Goal: Information Seeking & Learning: Learn about a topic

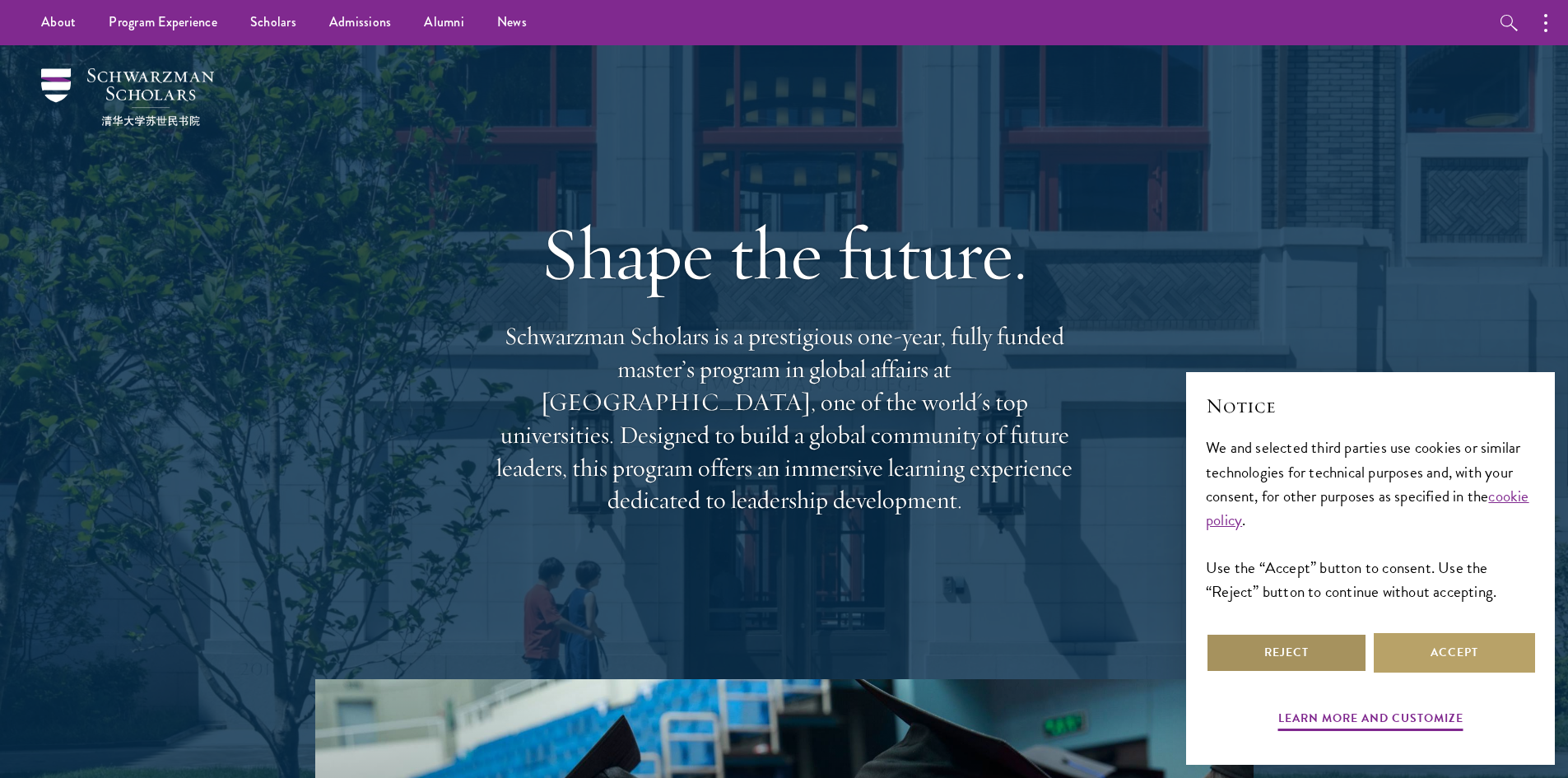
click at [1332, 668] on button "Reject" at bounding box center [1286, 653] width 161 height 39
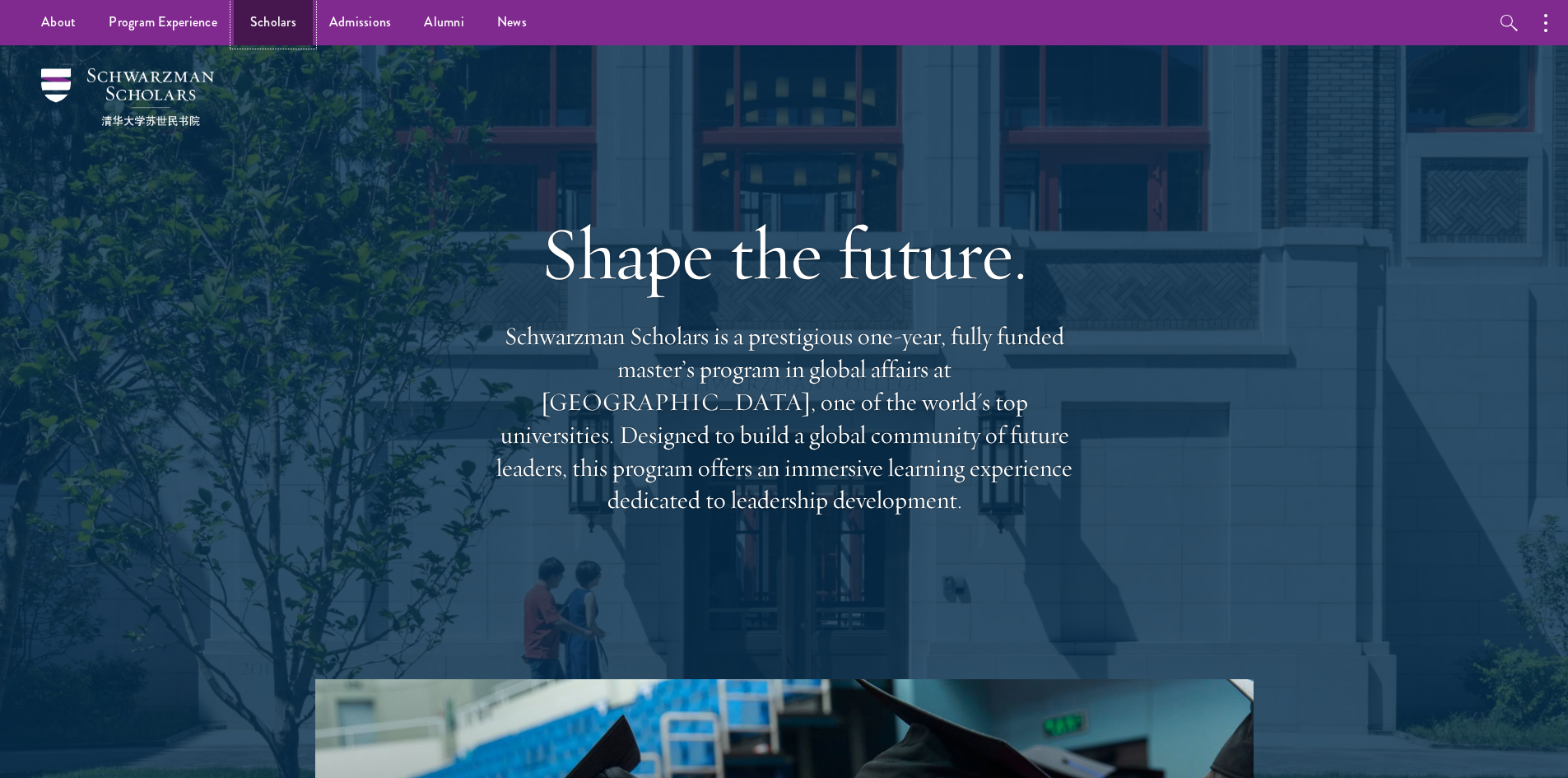
click at [252, 22] on link "Scholars" at bounding box center [273, 22] width 79 height 45
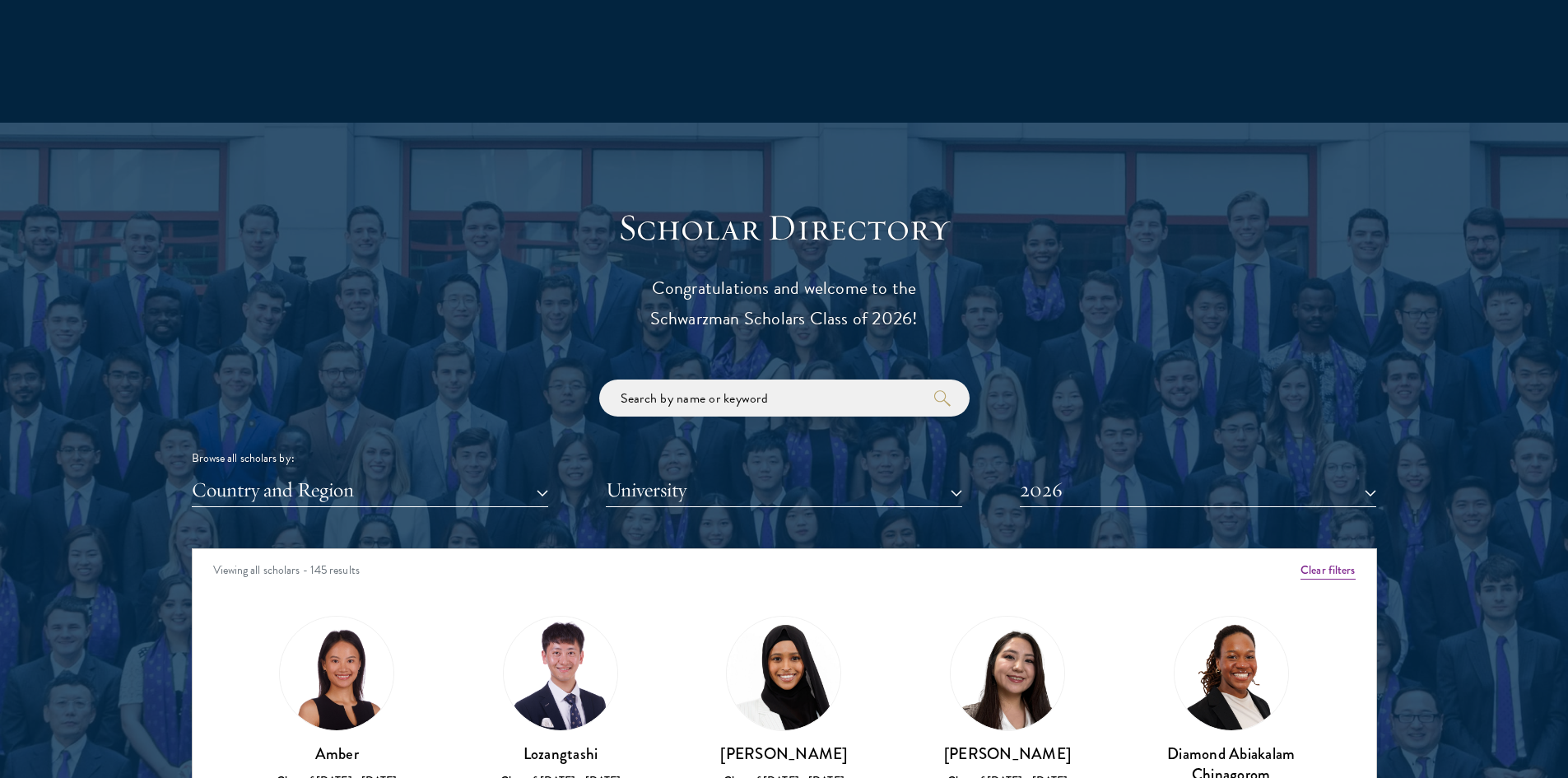
scroll to position [1647, 0]
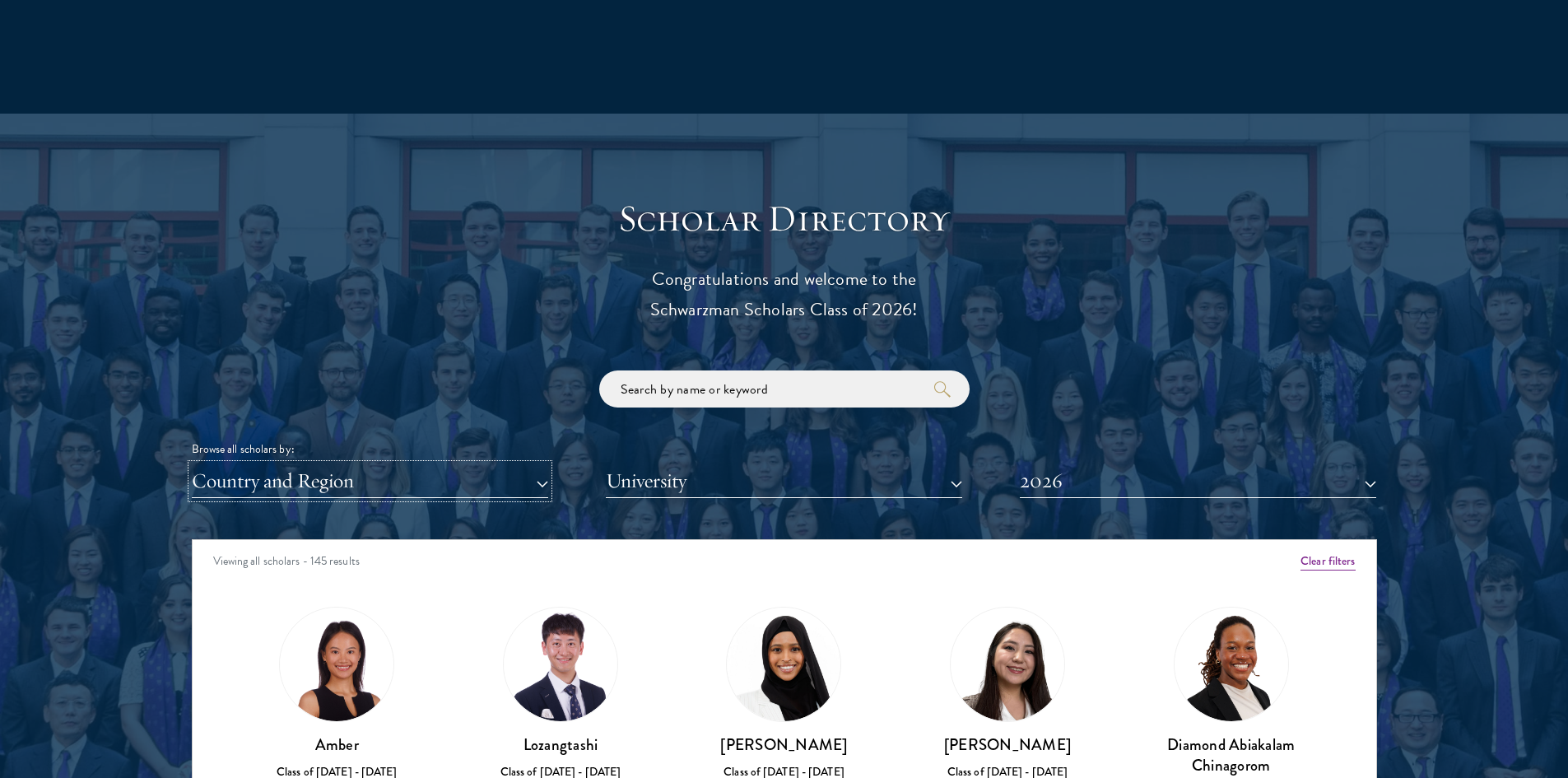
click at [459, 475] on button "Country and Region" at bounding box center [370, 482] width 357 height 34
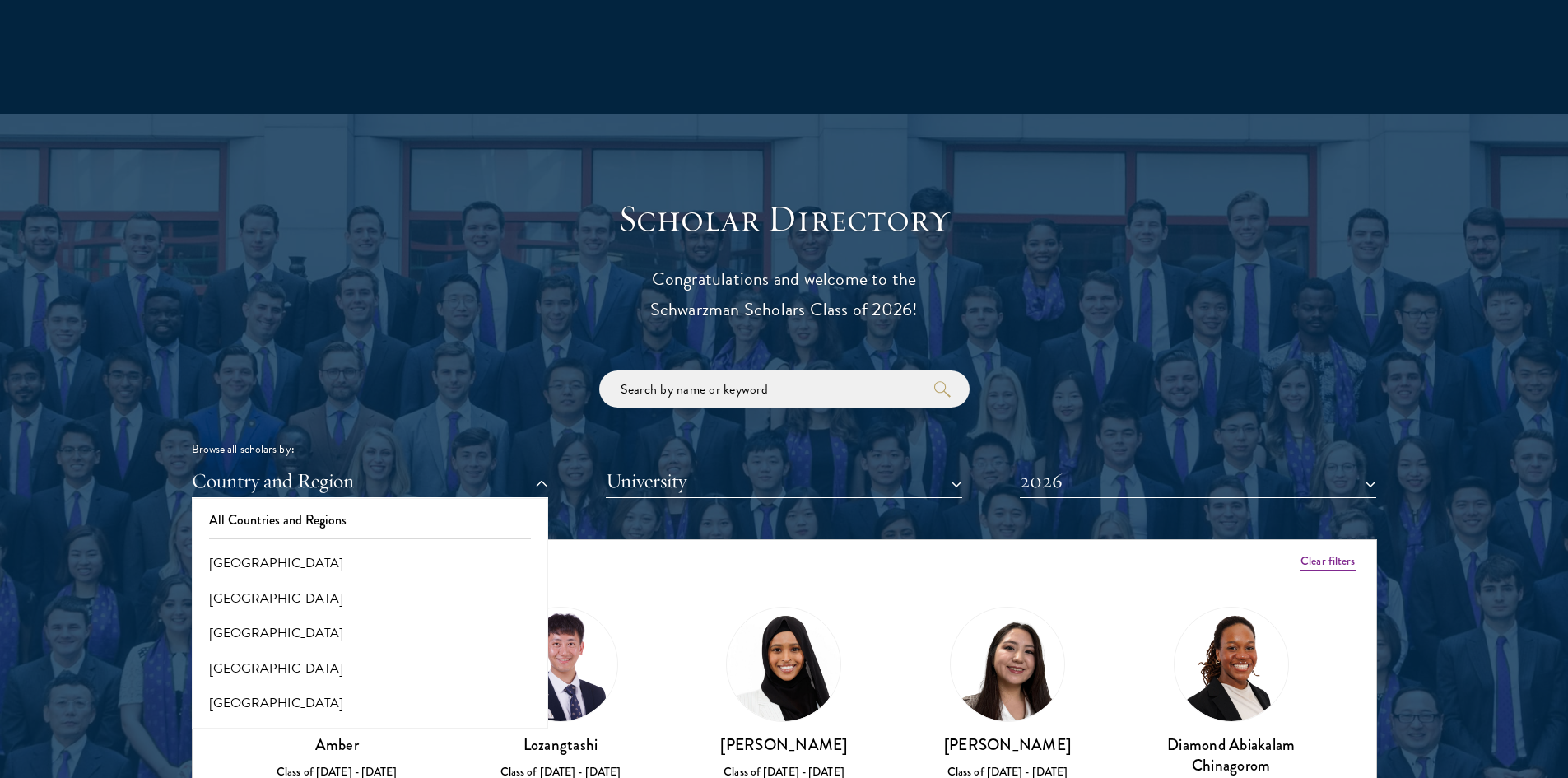
click at [411, 419] on div "Browse all scholars by: Country and Region All Countries and Regions [GEOGRAPHI…" at bounding box center [784, 434] width 1186 height 127
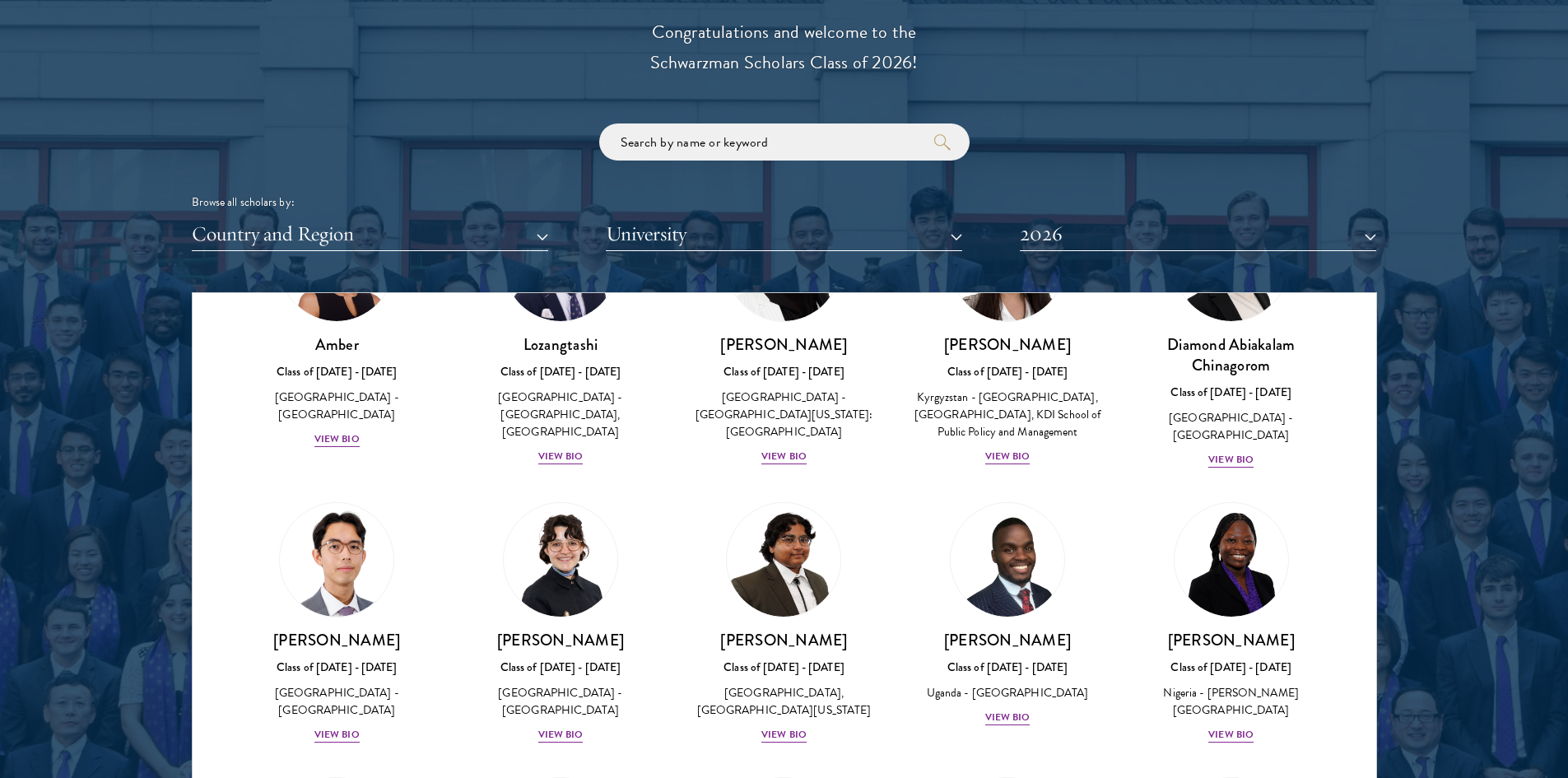
scroll to position [165, 0]
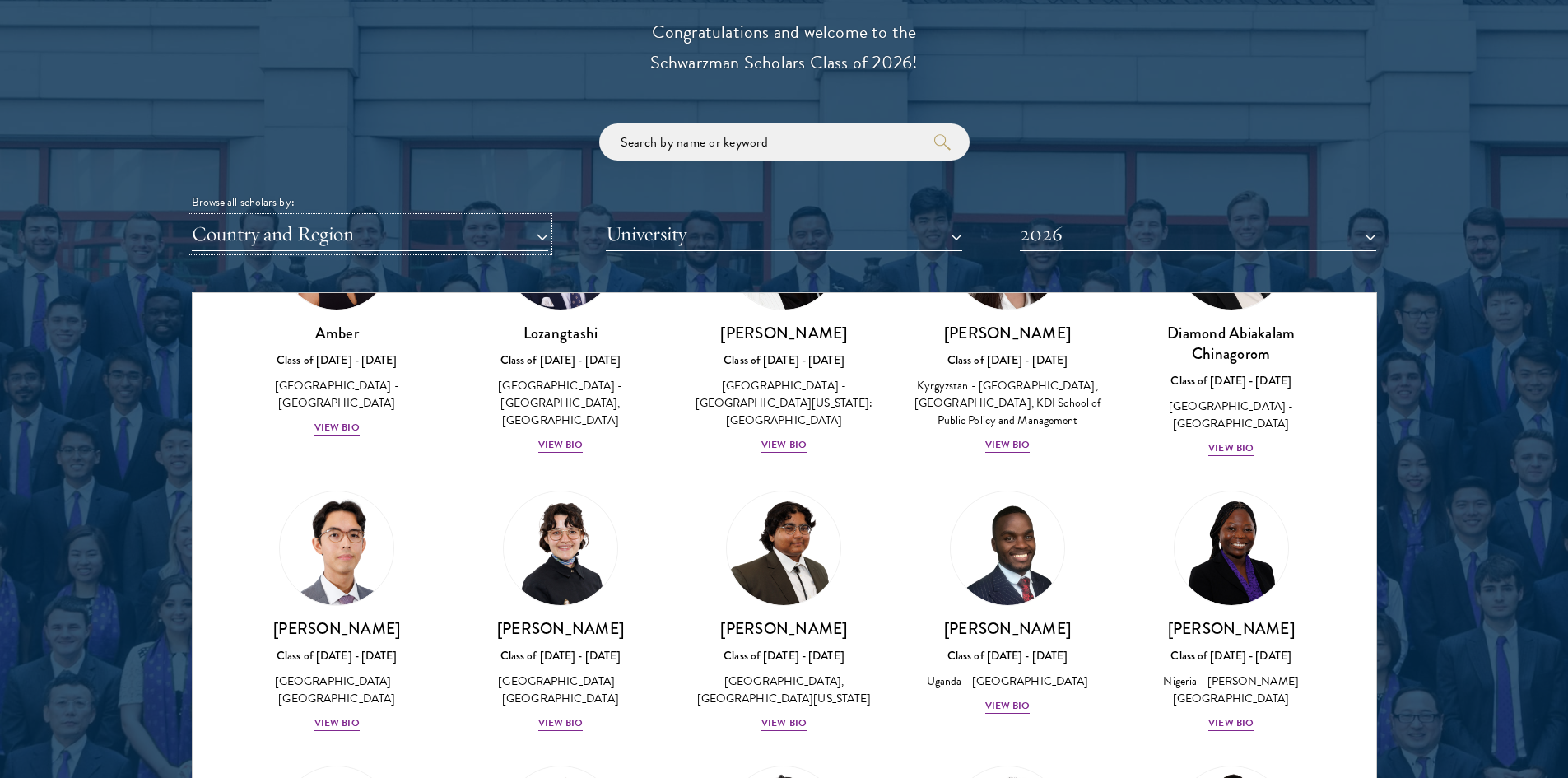
click at [267, 227] on button "Country and Region" at bounding box center [370, 235] width 357 height 34
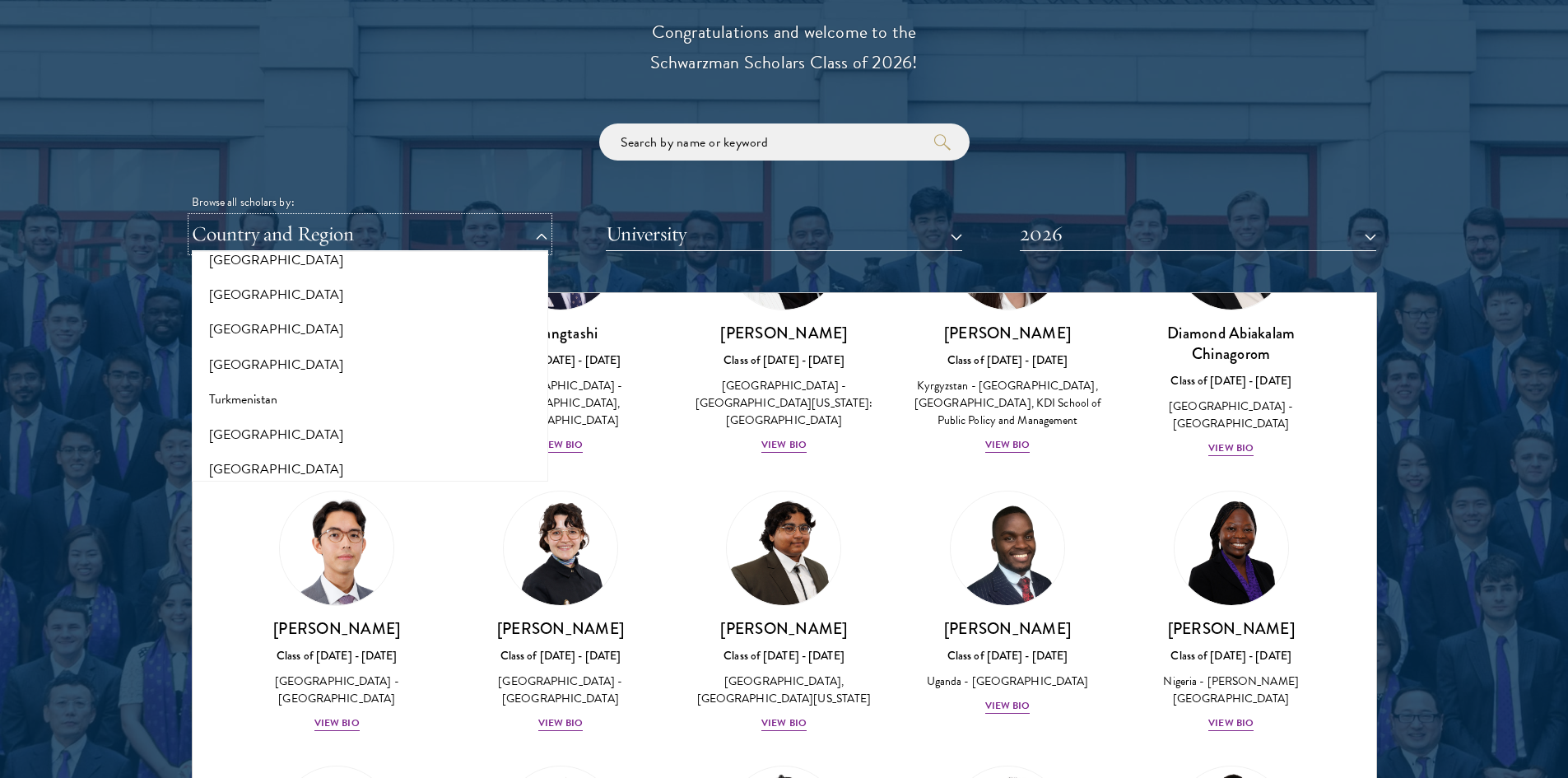
scroll to position [3377, 0]
click at [316, 364] on button "[GEOGRAPHIC_DATA]" at bounding box center [370, 361] width 347 height 35
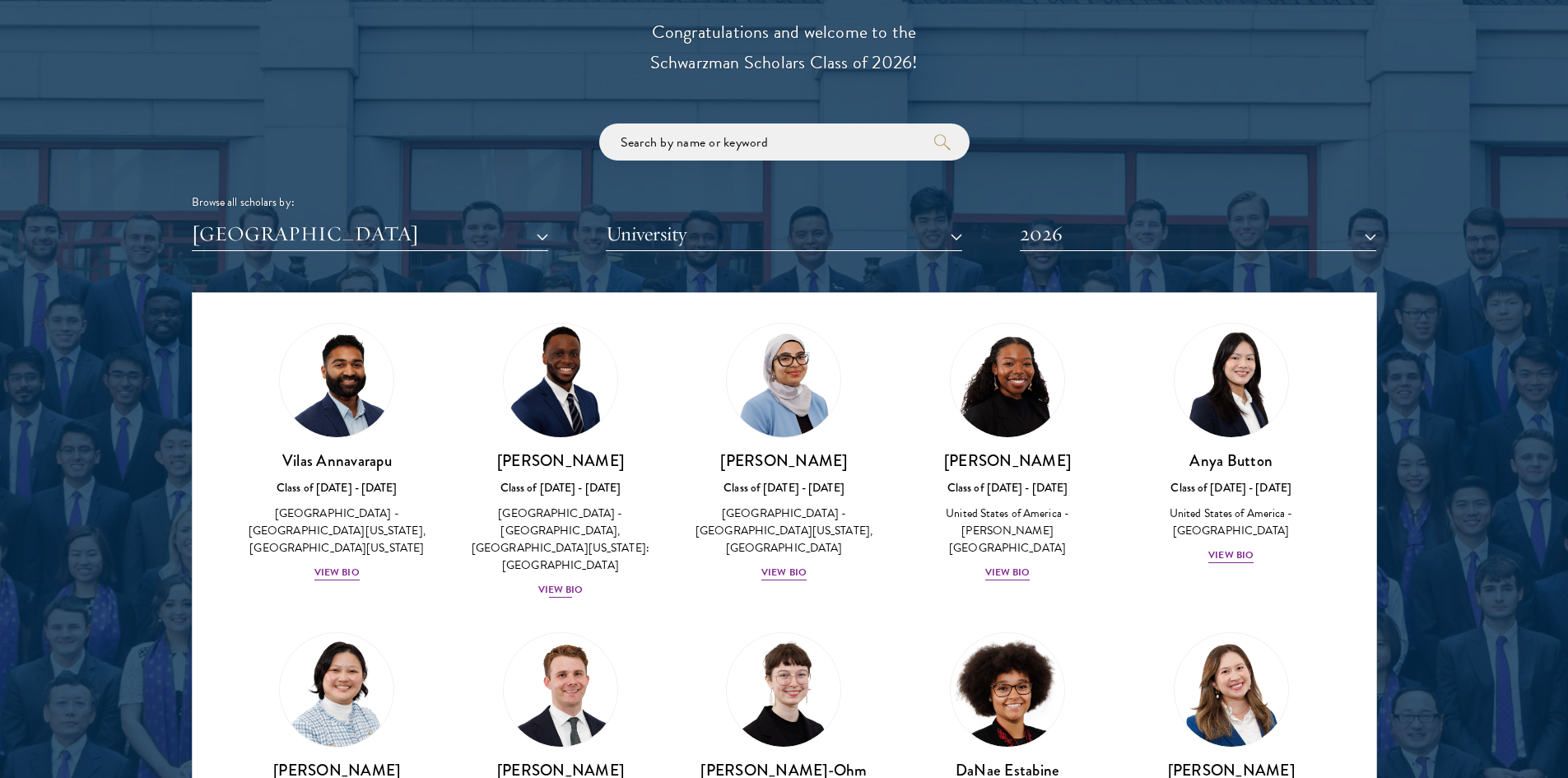
scroll to position [412, 0]
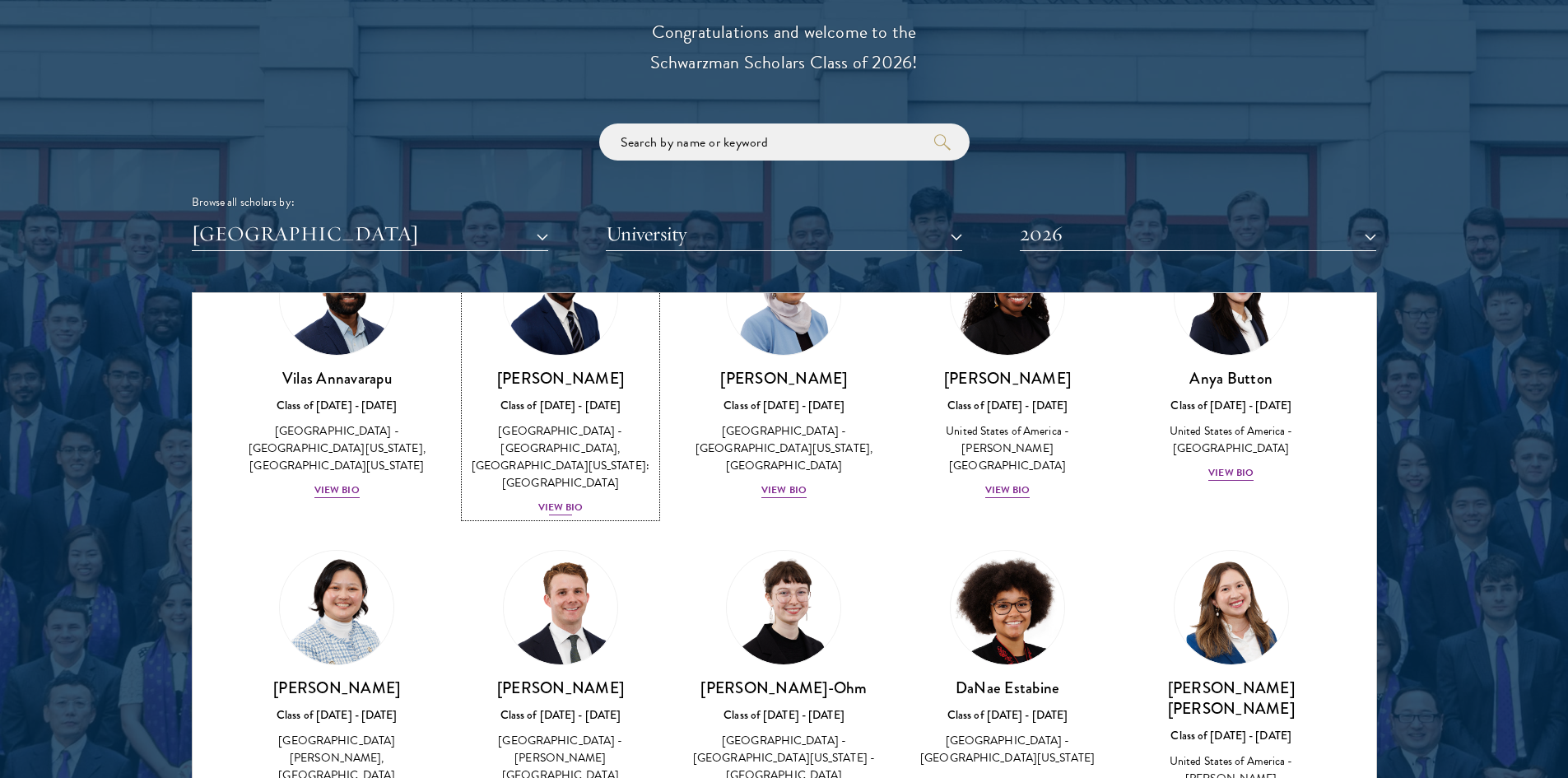
click at [565, 427] on div "[GEOGRAPHIC_DATA] - [GEOGRAPHIC_DATA], [GEOGRAPHIC_DATA][US_STATE]: [GEOGRAPHIC…" at bounding box center [561, 457] width 191 height 69
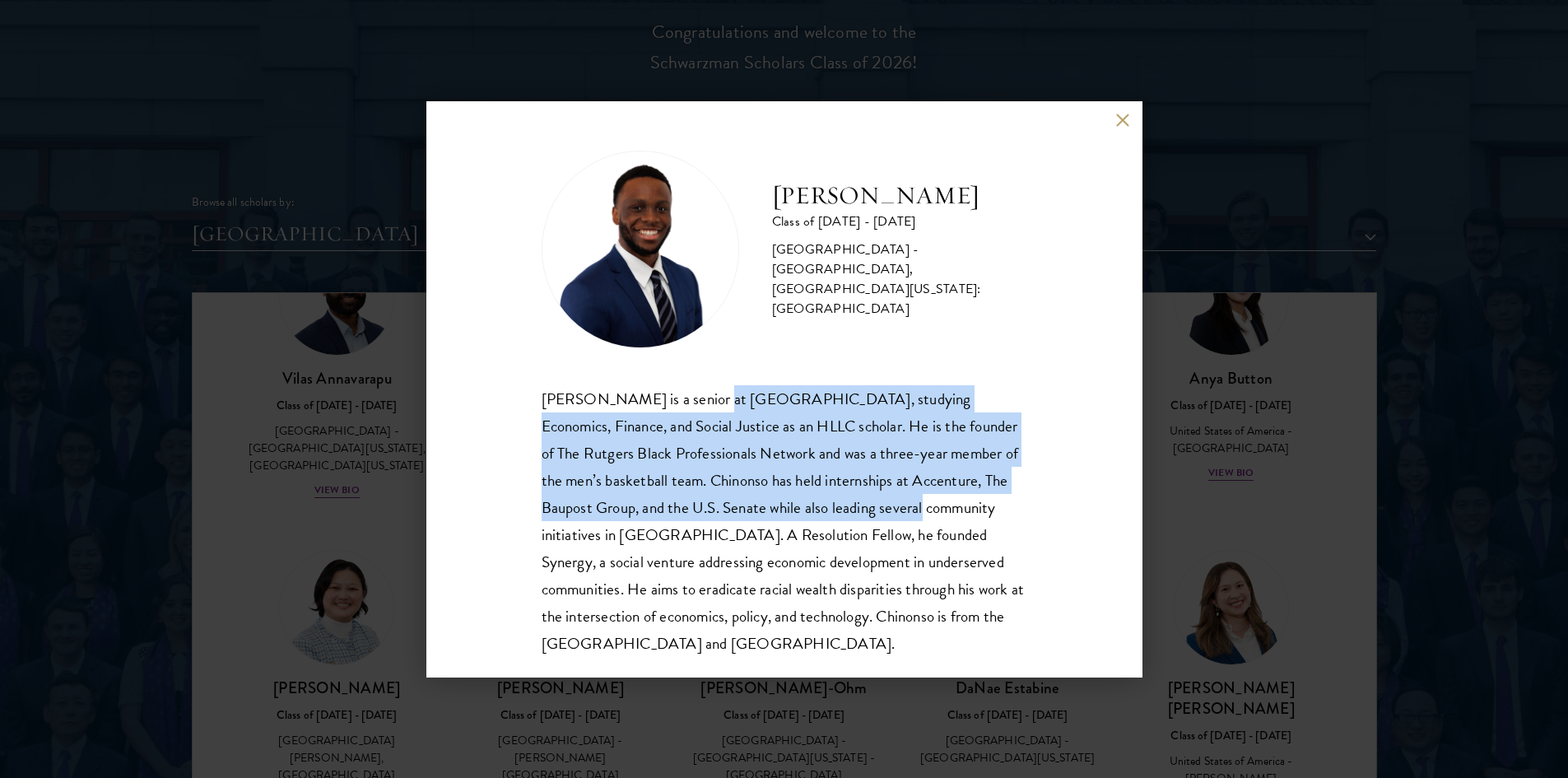
drag, startPoint x: 720, startPoint y: 397, endPoint x: 960, endPoint y: 509, distance: 264.8
click at [960, 509] on div "[PERSON_NAME] is a senior at [GEOGRAPHIC_DATA], studying Economics, Finance, an…" at bounding box center [784, 521] width 486 height 272
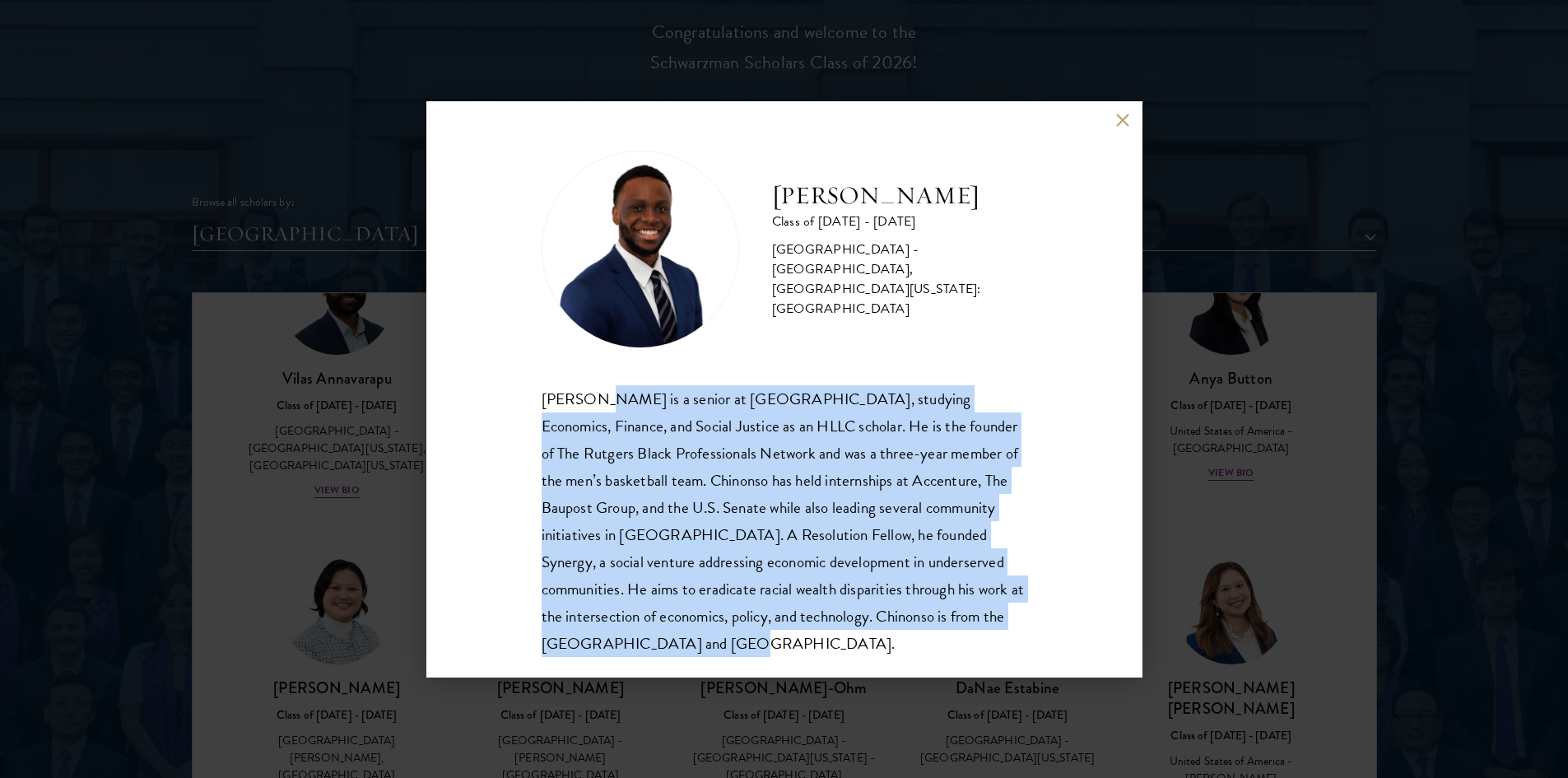
drag, startPoint x: 602, startPoint y: 388, endPoint x: 1000, endPoint y: 647, distance: 474.9
click at [1000, 647] on div "[PERSON_NAME] is a senior at [GEOGRAPHIC_DATA], studying Economics, Finance, an…" at bounding box center [784, 521] width 486 height 272
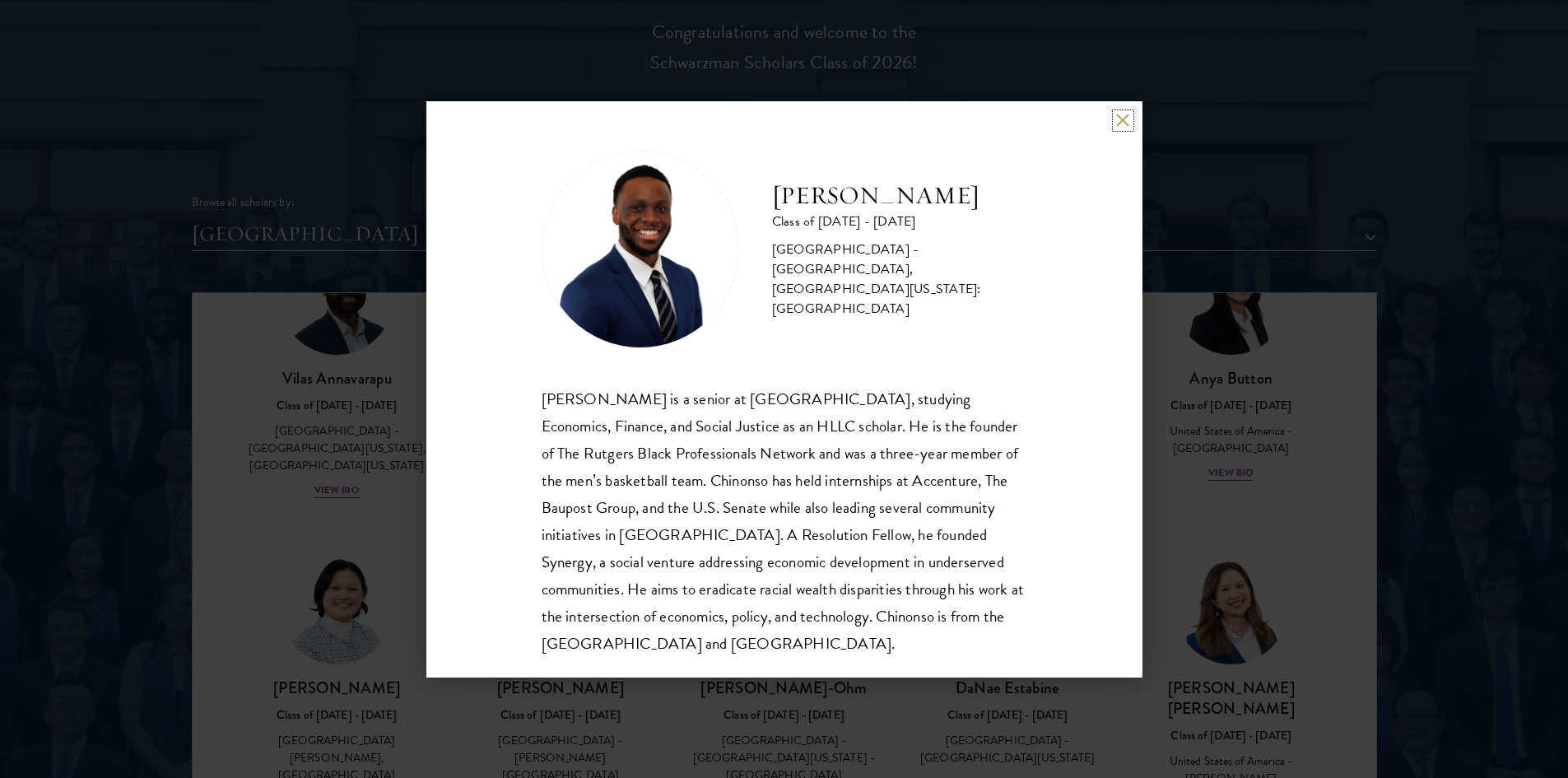
click at [1124, 115] on button at bounding box center [1123, 120] width 14 height 14
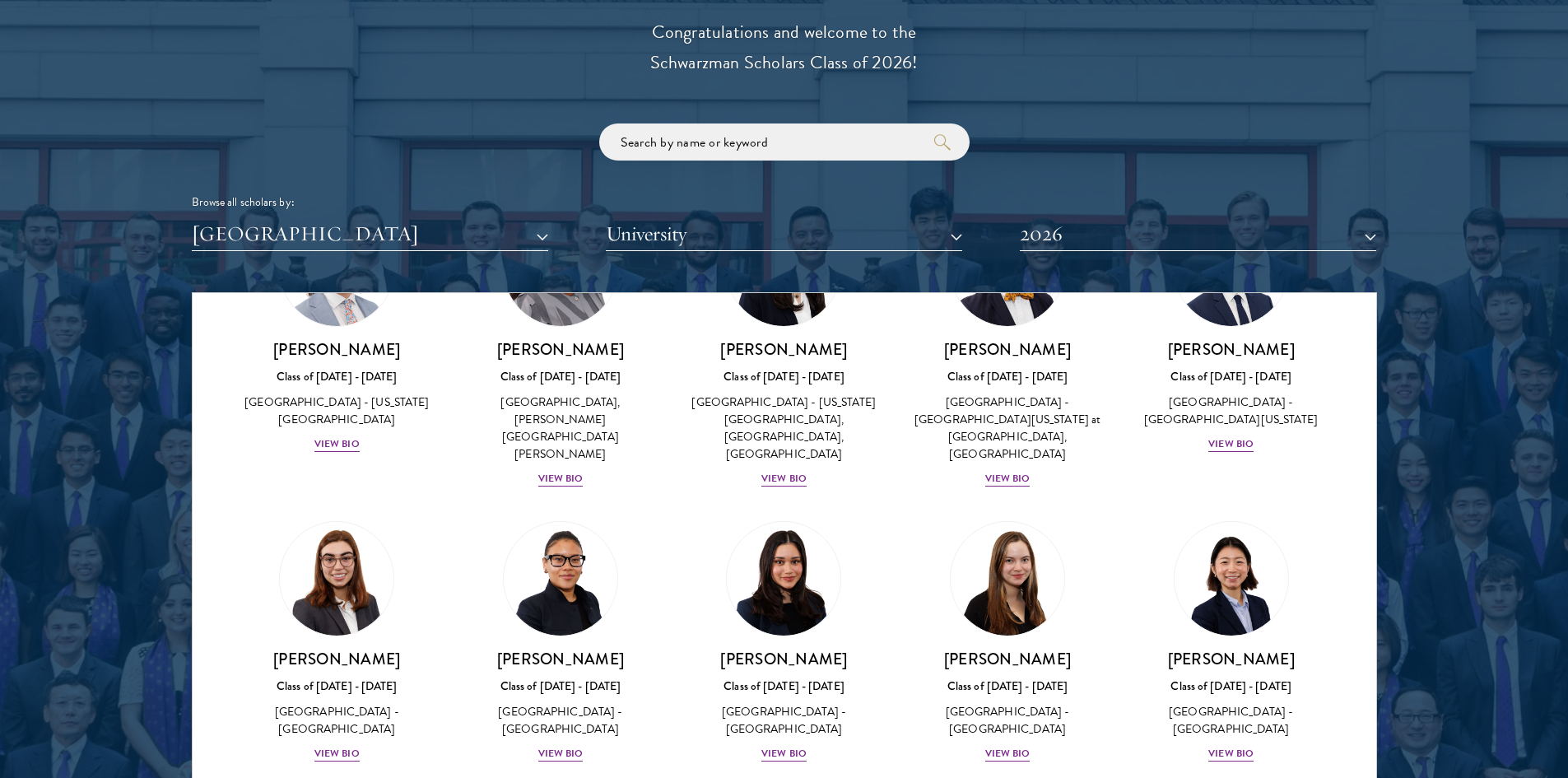
scroll to position [1430, 0]
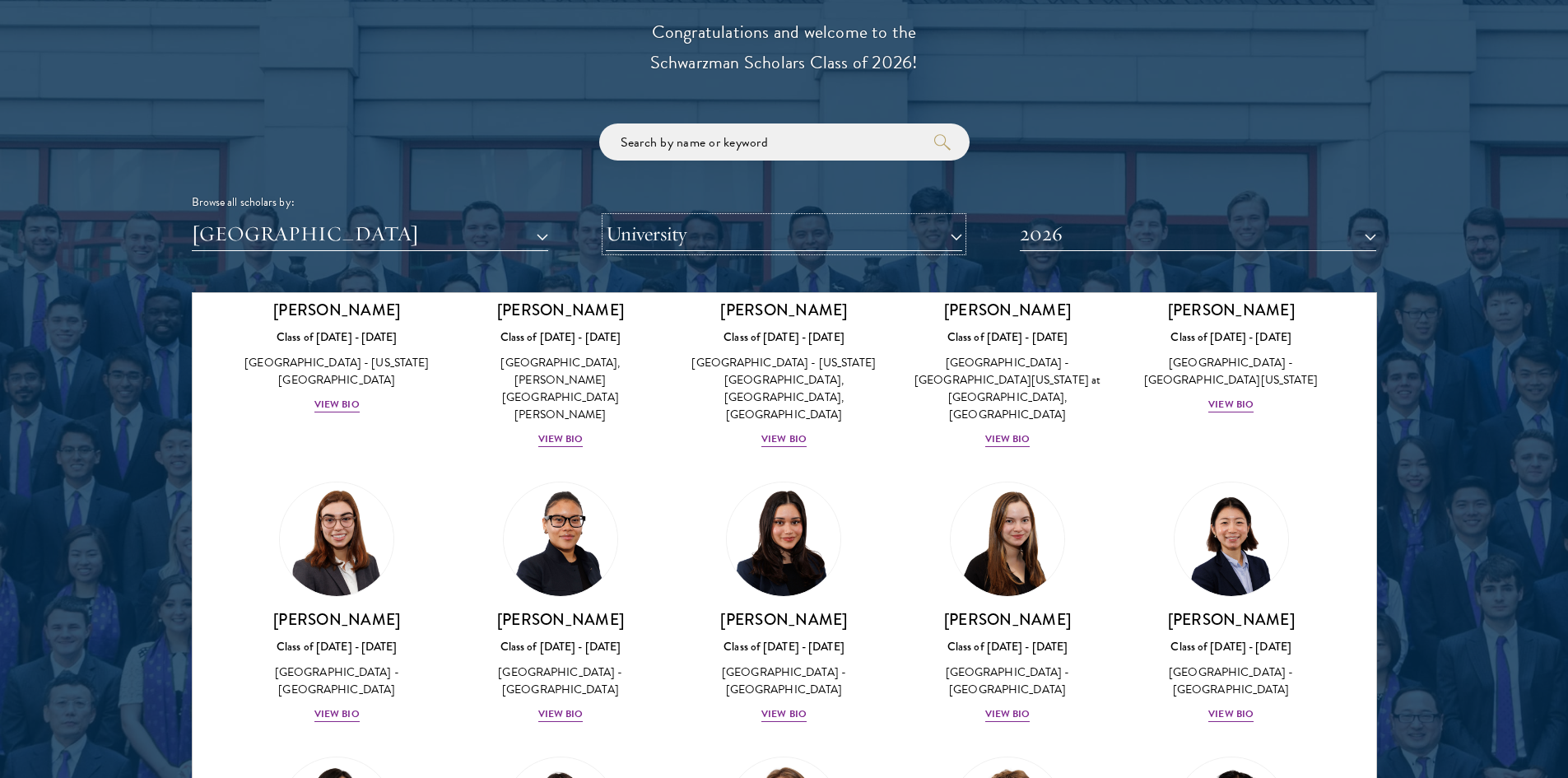
click at [671, 238] on button "University" at bounding box center [784, 235] width 357 height 34
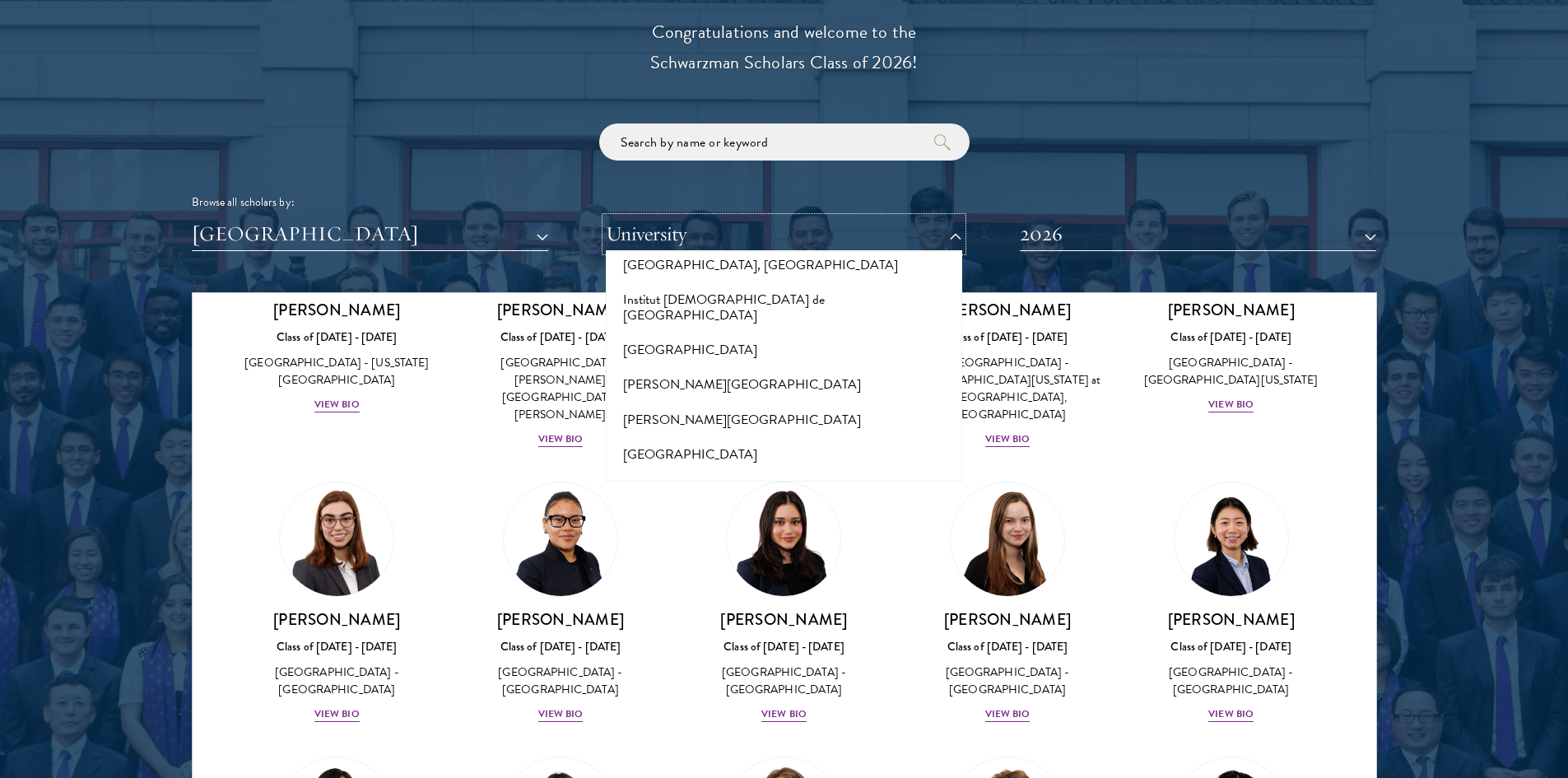
scroll to position [4860, 0]
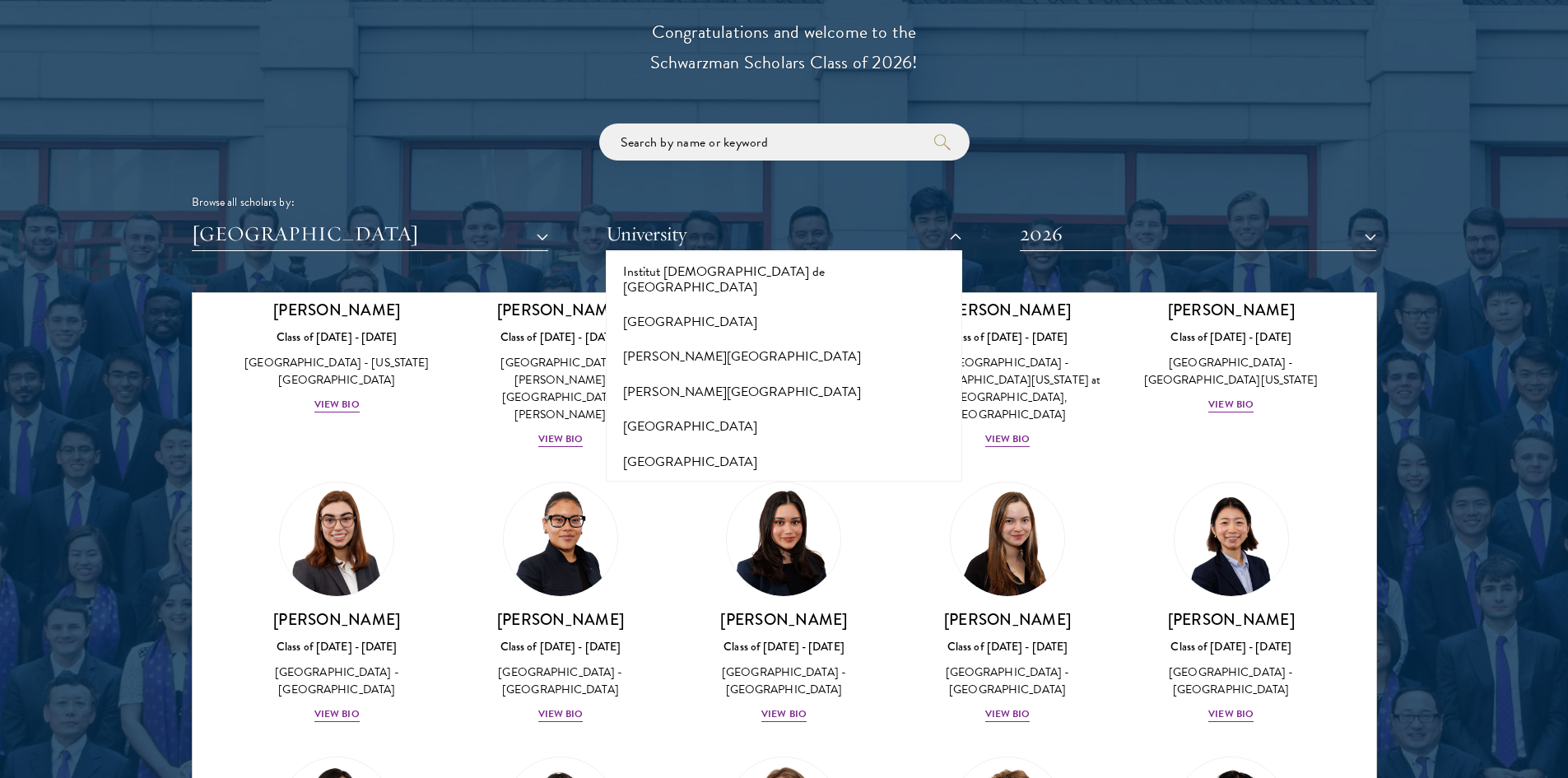
click at [1342, 350] on div "Amber Class of [DATE] - [DATE] [GEOGRAPHIC_DATA] - [GEOGRAPHIC_DATA] View Bio C…" at bounding box center [784, 762] width 1184 height 3705
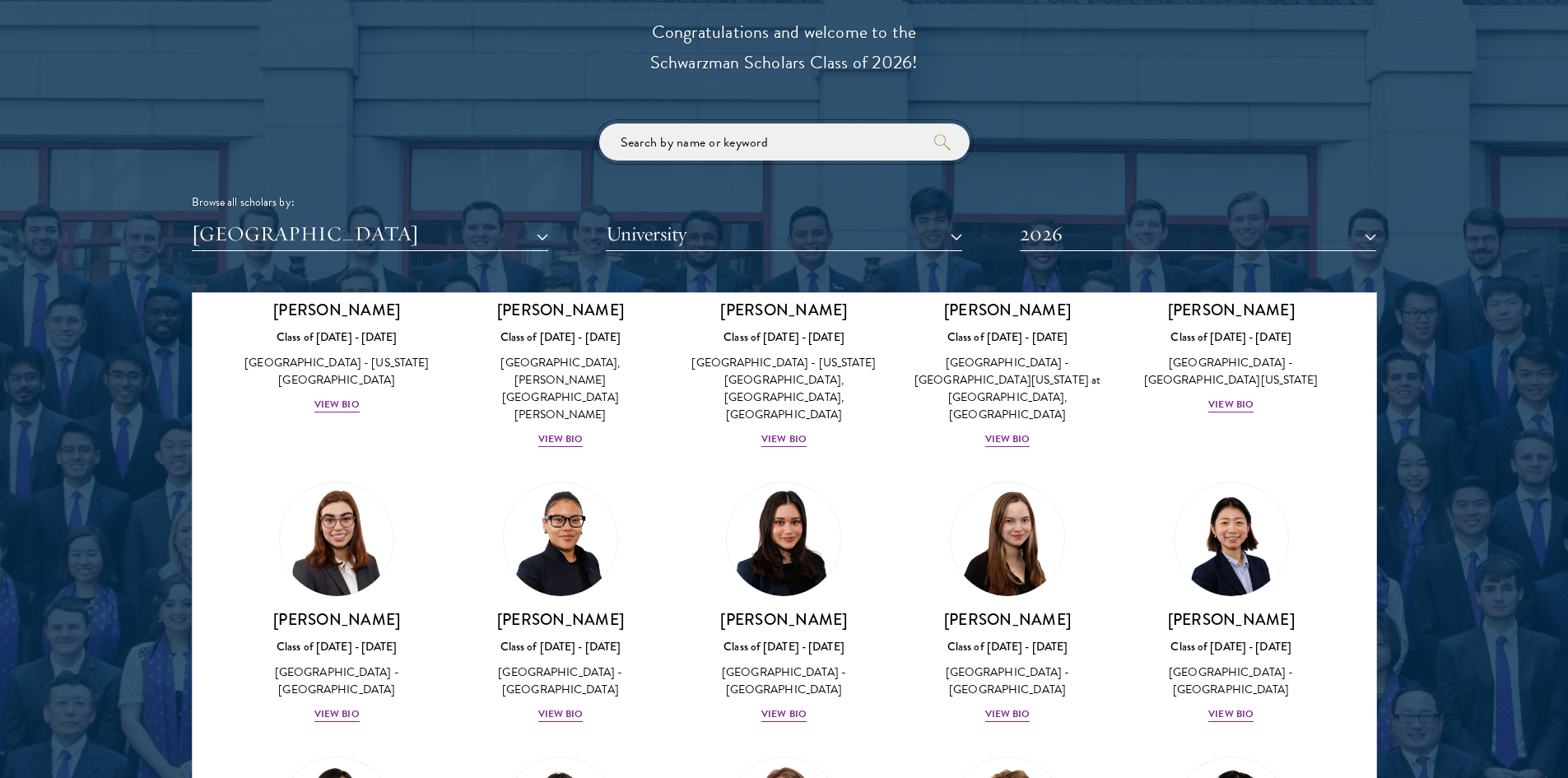
click at [893, 153] on input "search" at bounding box center [784, 142] width 370 height 37
click at [362, 231] on button "[GEOGRAPHIC_DATA]" at bounding box center [370, 235] width 357 height 34
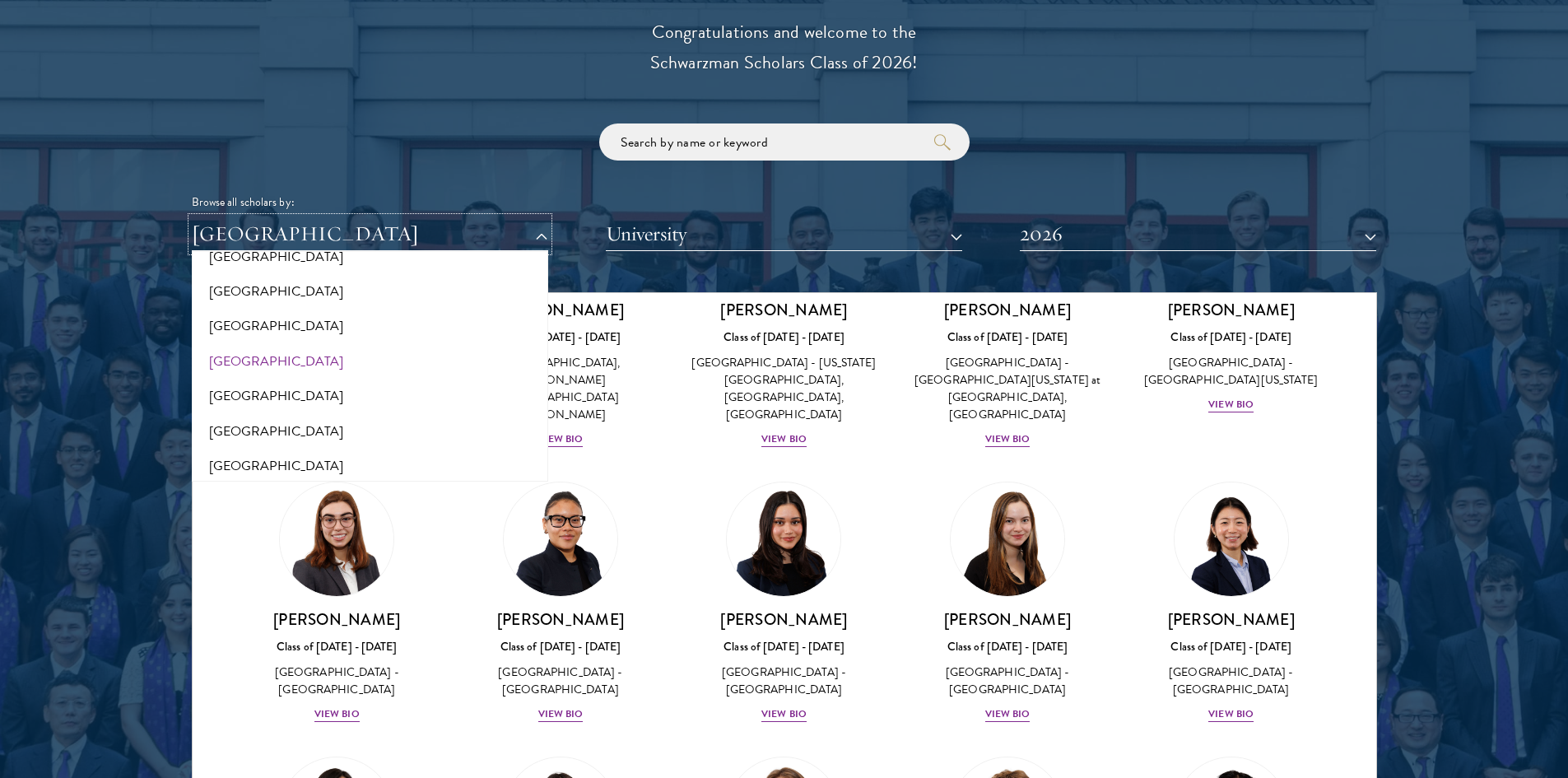
click at [362, 231] on button "[GEOGRAPHIC_DATA]" at bounding box center [370, 235] width 357 height 34
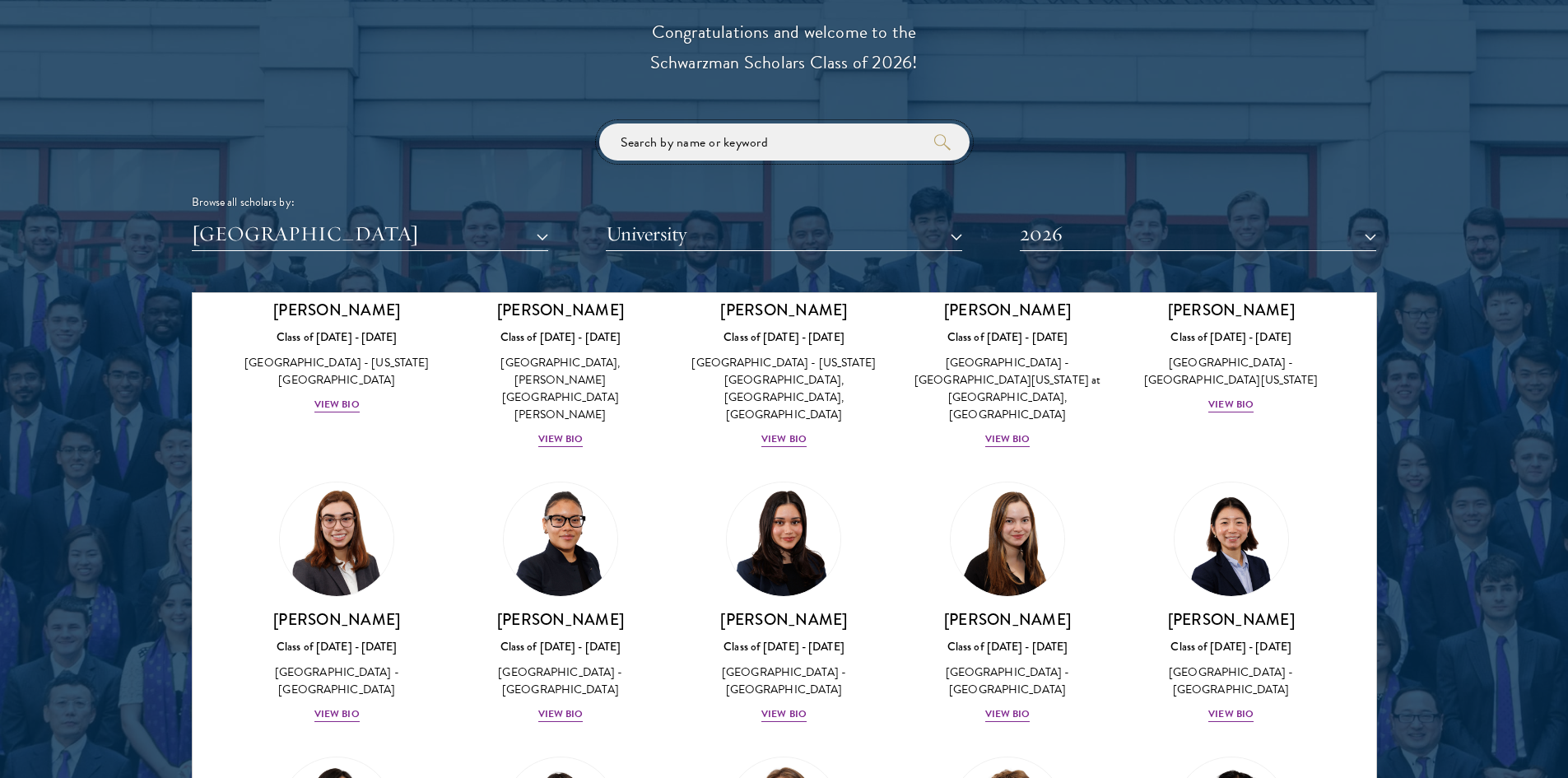
click at [729, 148] on input "search" at bounding box center [784, 142] width 370 height 37
type input "[US_STATE]"
click button "submit" at bounding box center [0, 0] width 0 height 0
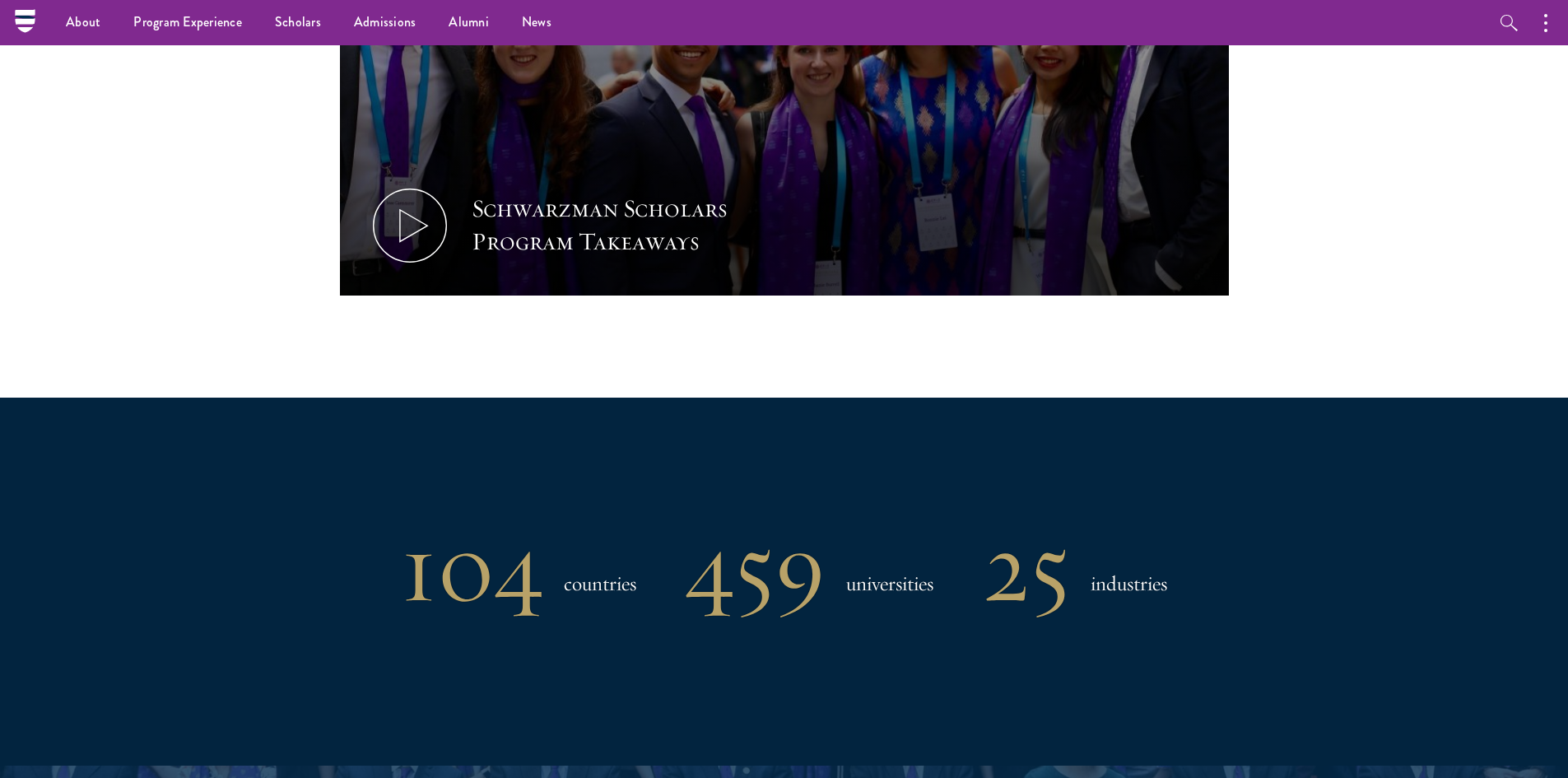
scroll to position [412, 0]
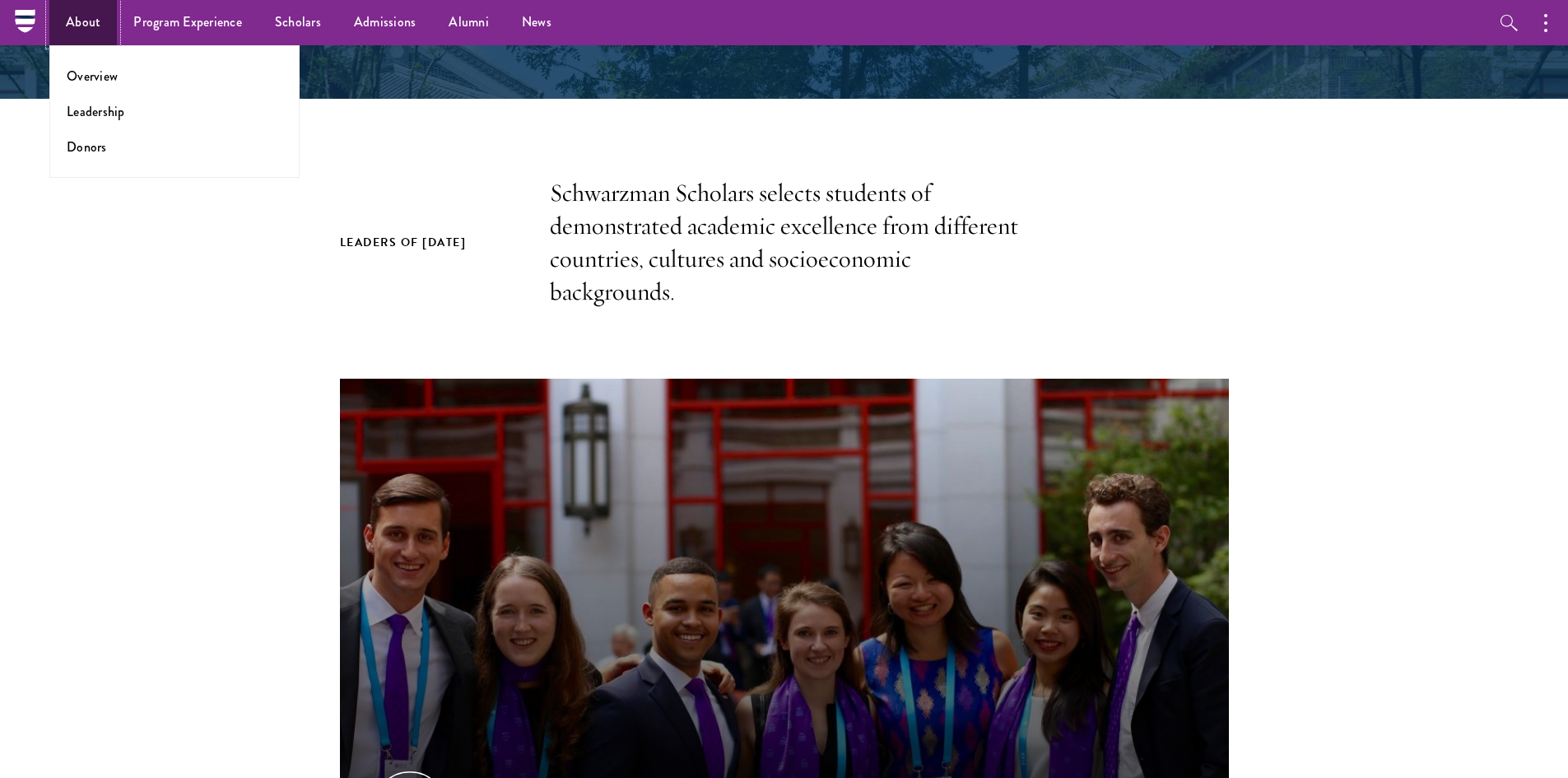
click at [73, 15] on link "About" at bounding box center [83, 22] width 67 height 45
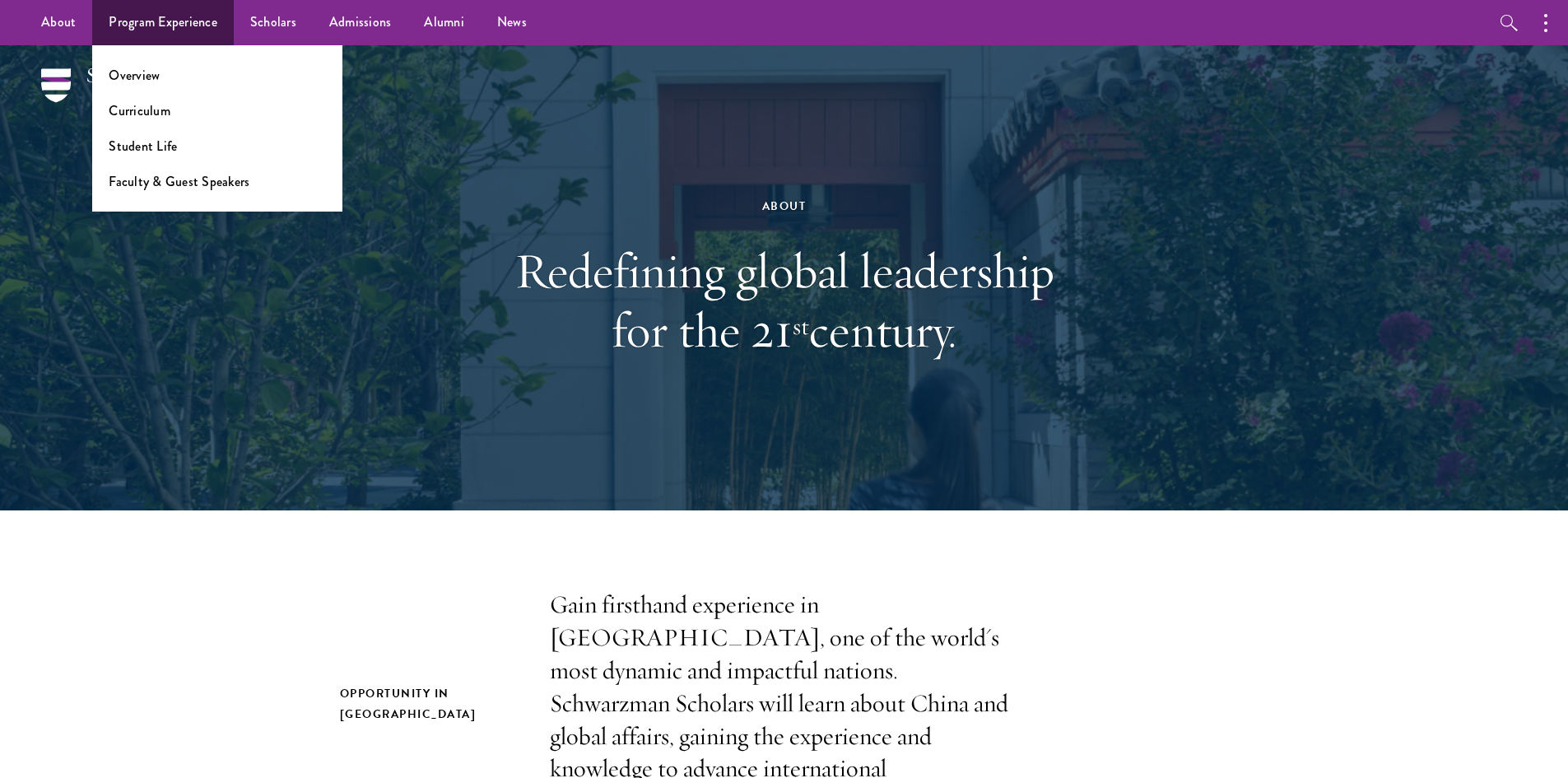
click at [116, 85] on ul "Overview Curriculum Student Life Faculty & Guest Speakers" at bounding box center [217, 128] width 250 height 167
click at [126, 74] on link "Overview" at bounding box center [134, 75] width 51 height 19
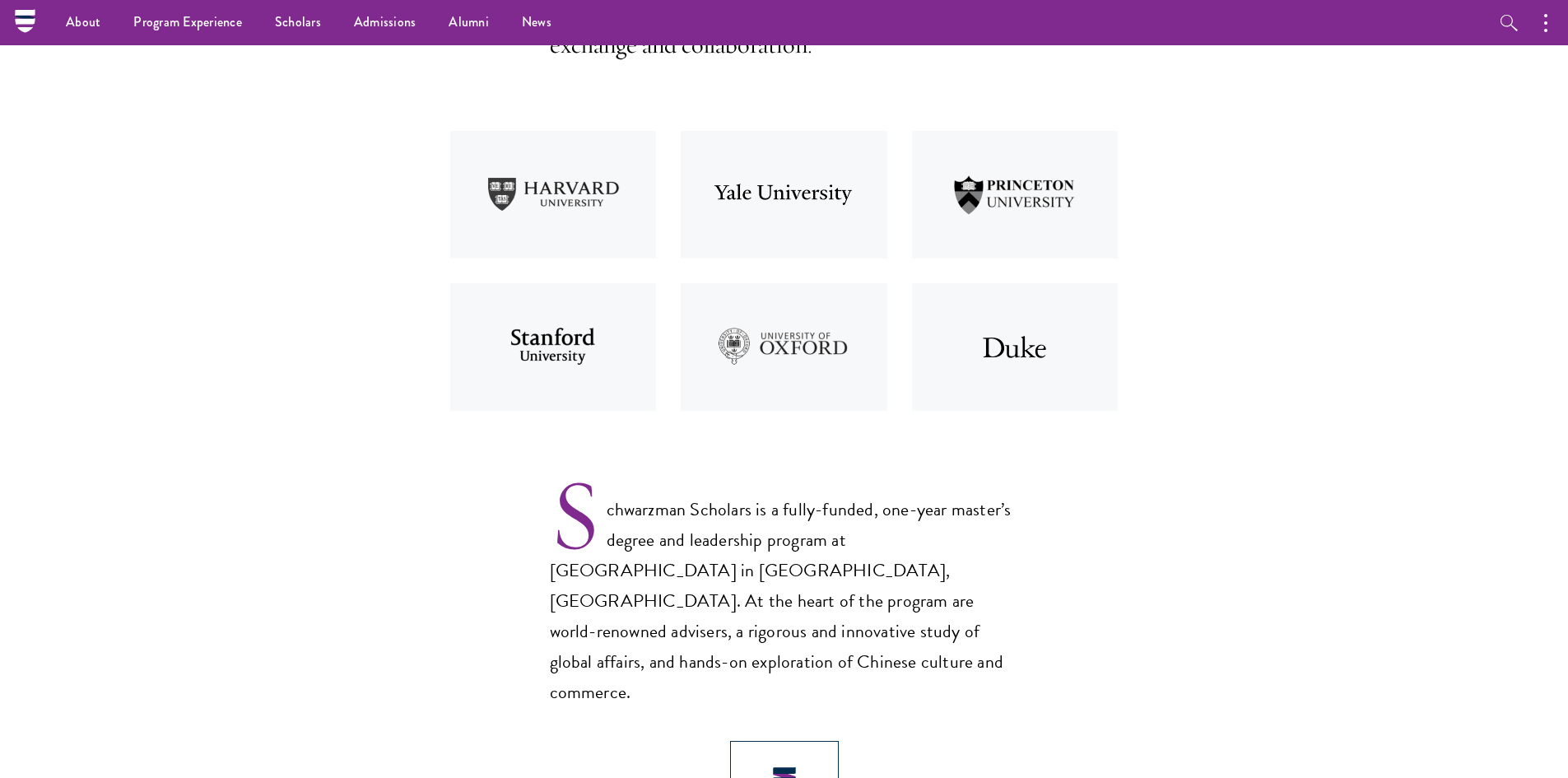
scroll to position [494, 0]
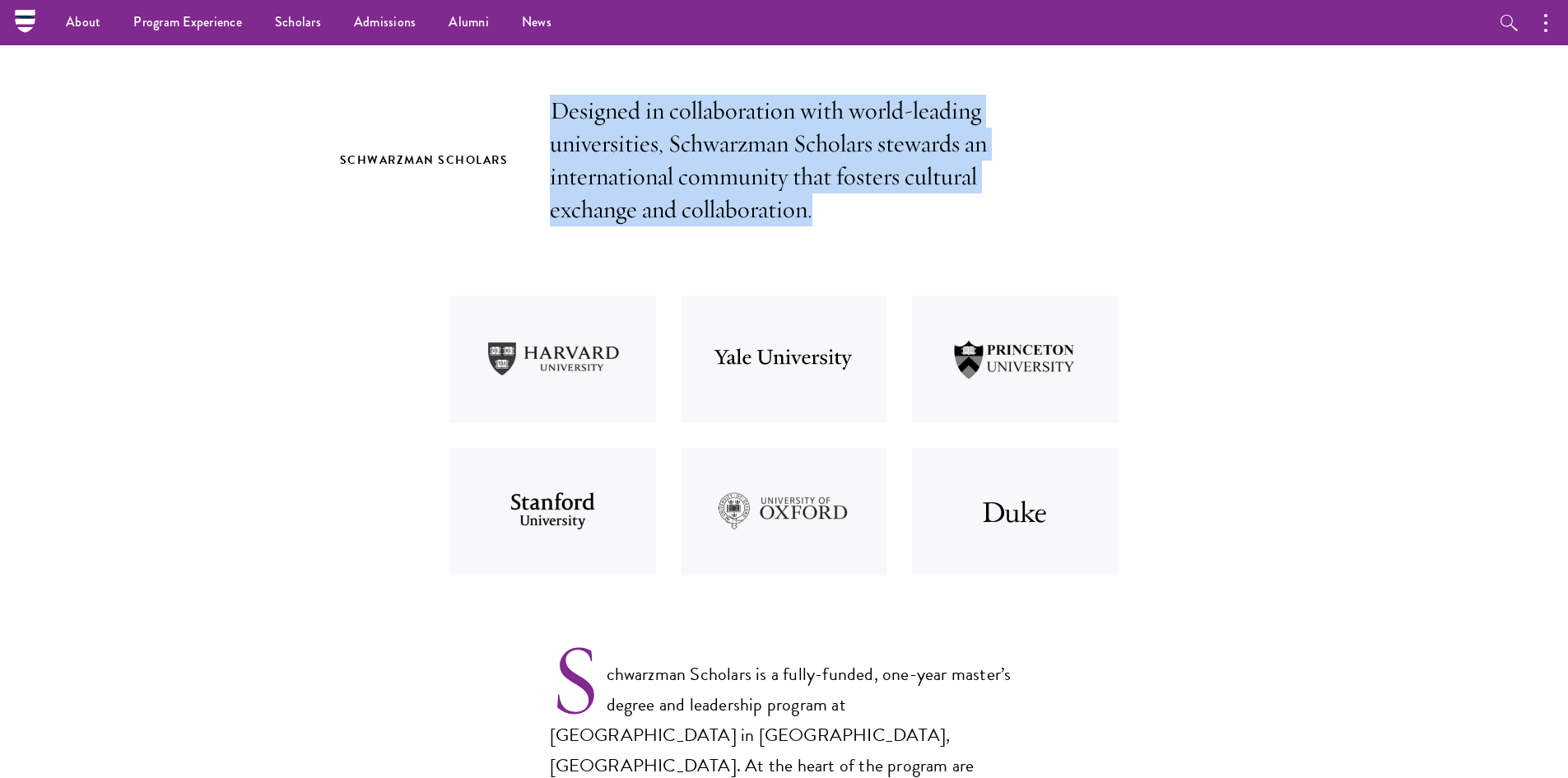
drag, startPoint x: 559, startPoint y: 110, endPoint x: 1007, endPoint y: 225, distance: 462.5
click at [1007, 225] on p "Designed in collaboration with world-leading universities, Schwarzman Scholars …" at bounding box center [784, 161] width 469 height 132
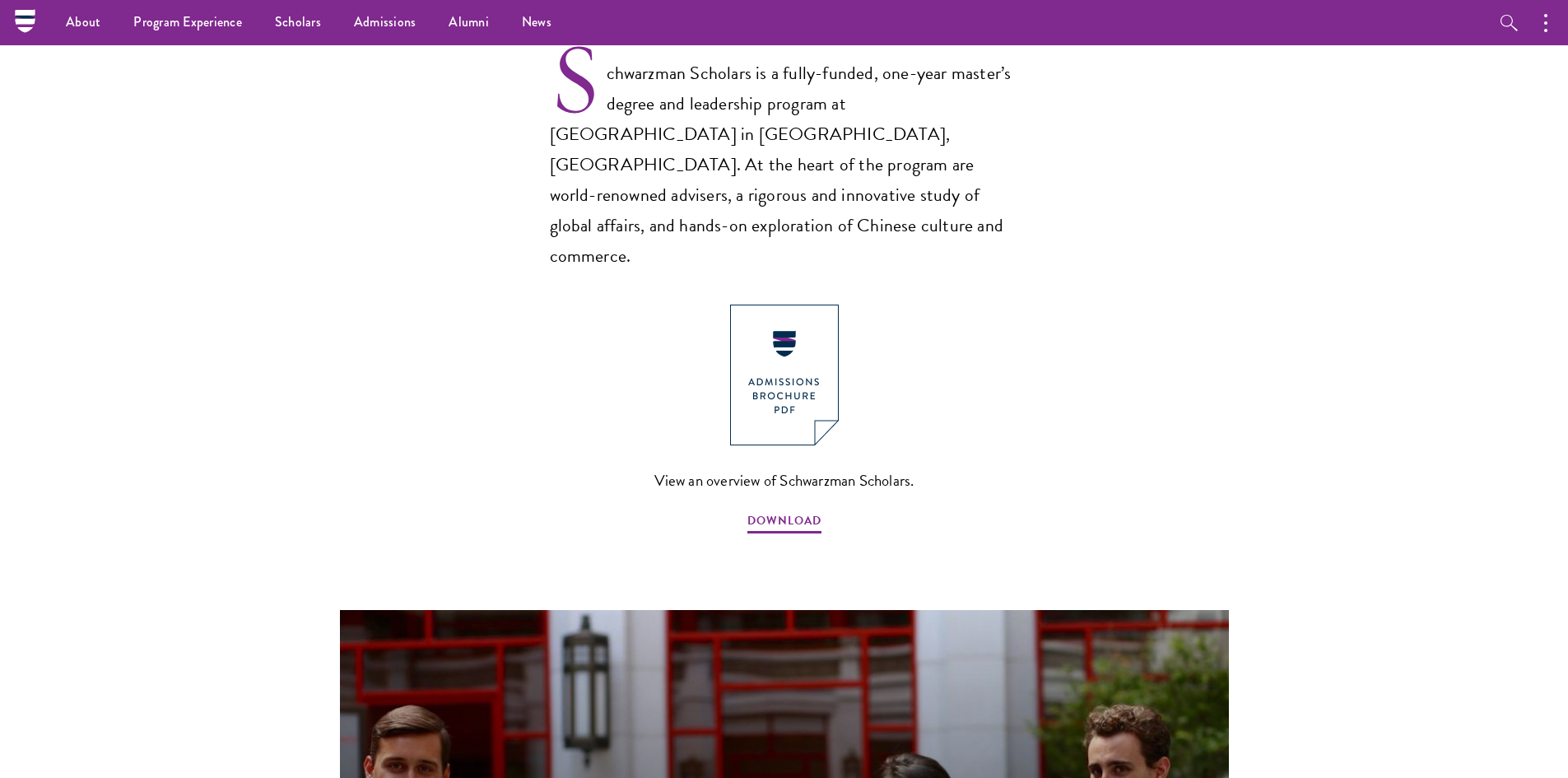
scroll to position [1071, 0]
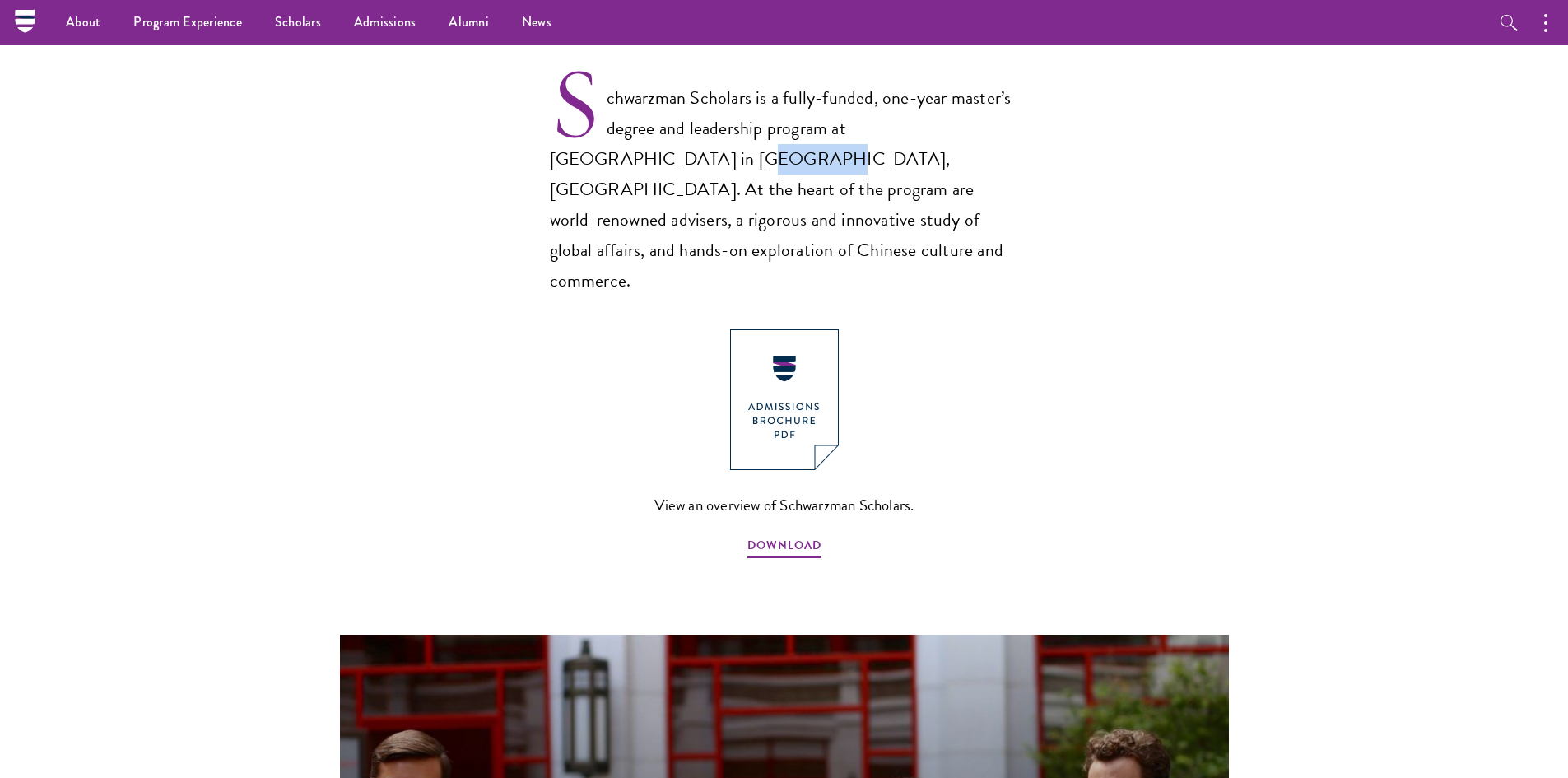
drag, startPoint x: 601, startPoint y: 155, endPoint x: 545, endPoint y: 166, distance: 57.1
click at [545, 166] on section "Schwarzman Scholars Designed in collaboration with world-leading universities, …" at bounding box center [784, 329] width 1568 height 1621
copy p "Beijing"
